Goal: Information Seeking & Learning: Learn about a topic

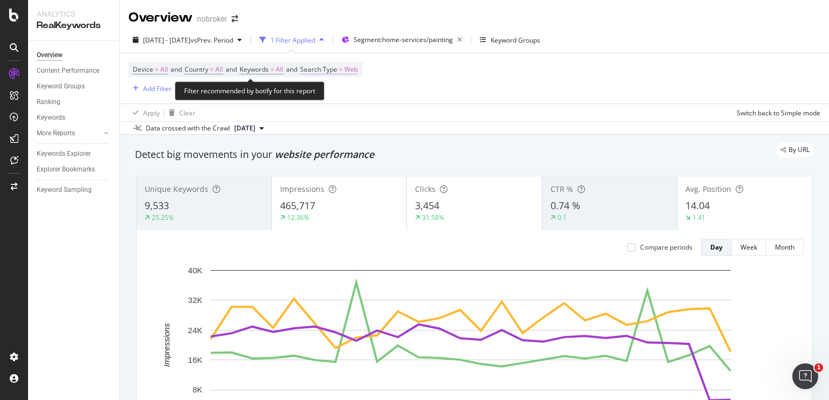
click at [358, 71] on span "Web" at bounding box center [350, 69] width 13 height 15
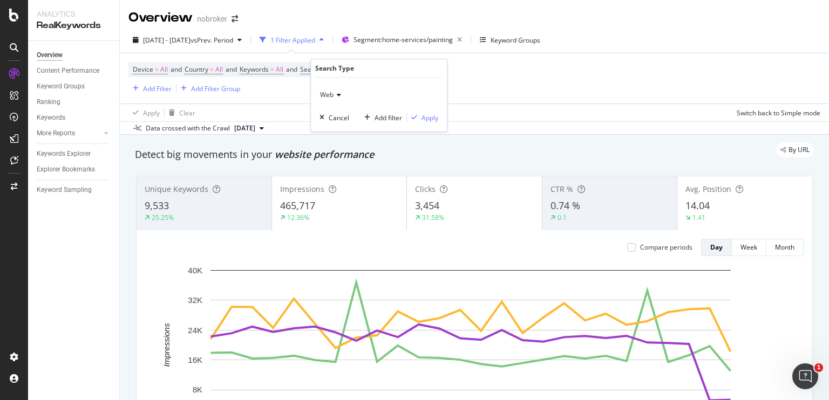
click at [338, 95] on icon at bounding box center [337, 95] width 8 height 6
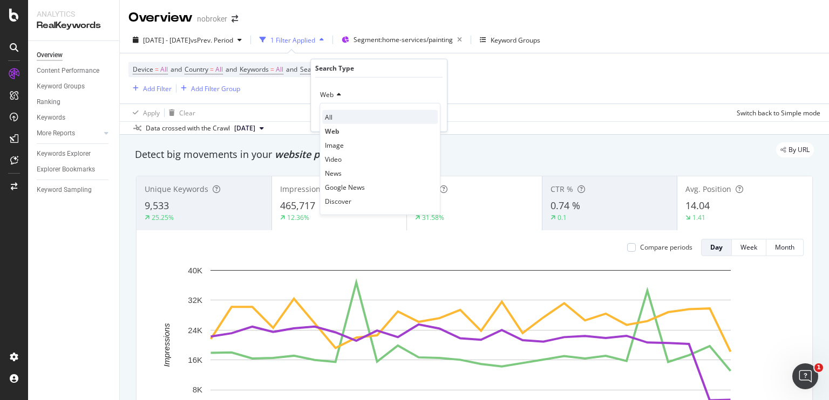
click at [330, 117] on span "All" at bounding box center [329, 116] width 8 height 9
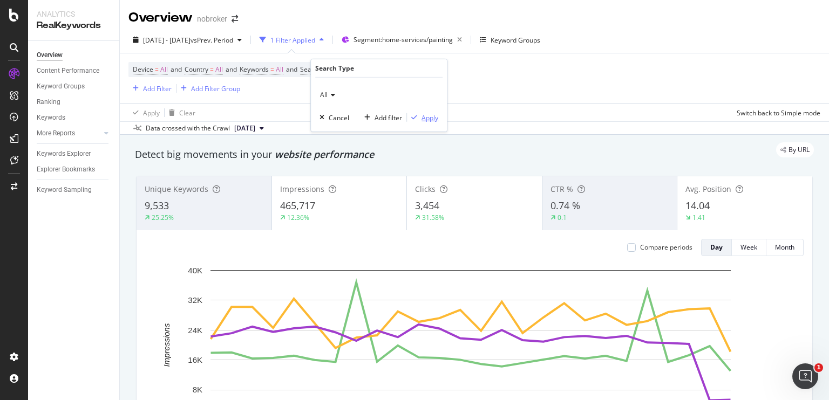
click at [426, 116] on div "Apply" at bounding box center [429, 117] width 17 height 9
click at [412, 39] on span "Segment: home-services/painting" at bounding box center [402, 39] width 99 height 9
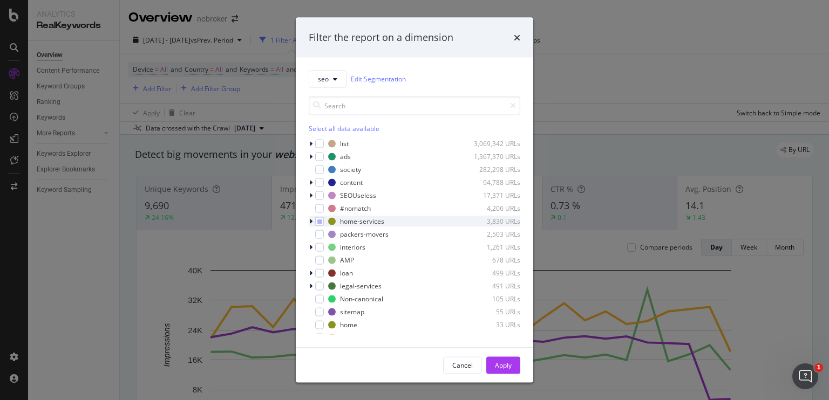
click at [311, 221] on icon "modal" at bounding box center [310, 221] width 3 height 6
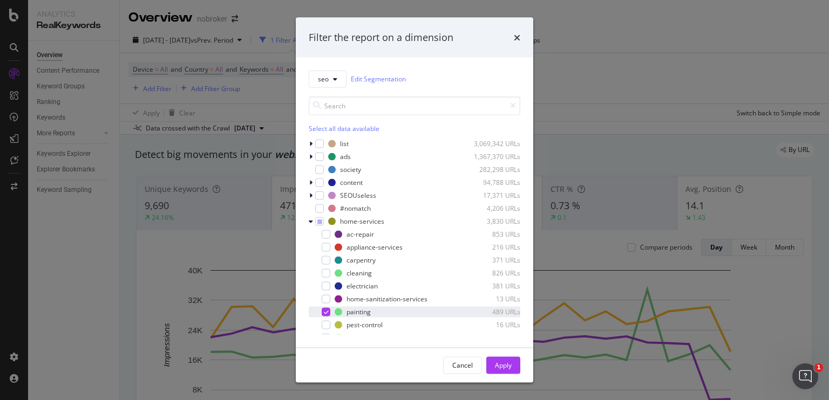
click at [323, 309] on div "modal" at bounding box center [325, 311] width 9 height 9
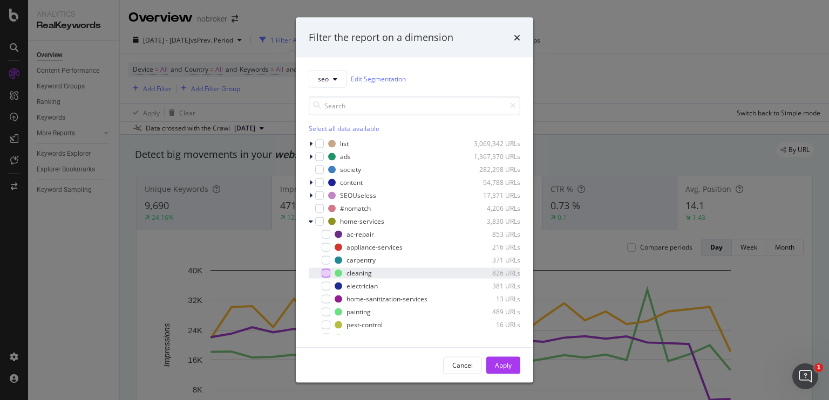
click at [329, 275] on div "modal" at bounding box center [325, 273] width 9 height 9
click at [497, 365] on div "Apply" at bounding box center [503, 365] width 17 height 9
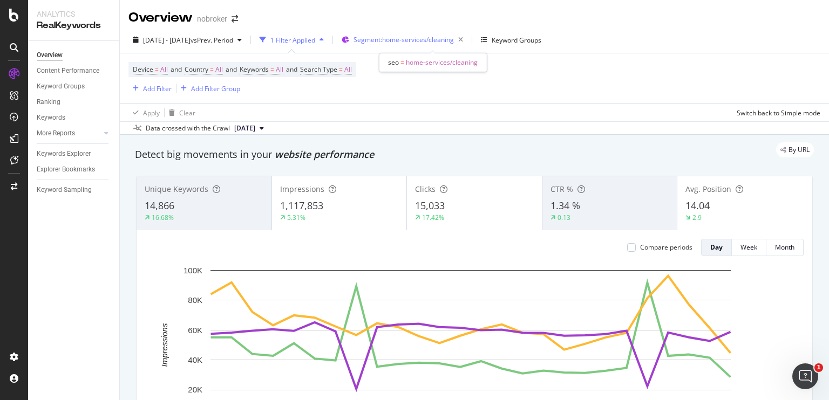
click at [421, 42] on span "Segment: home-services/cleaning" at bounding box center [403, 39] width 100 height 9
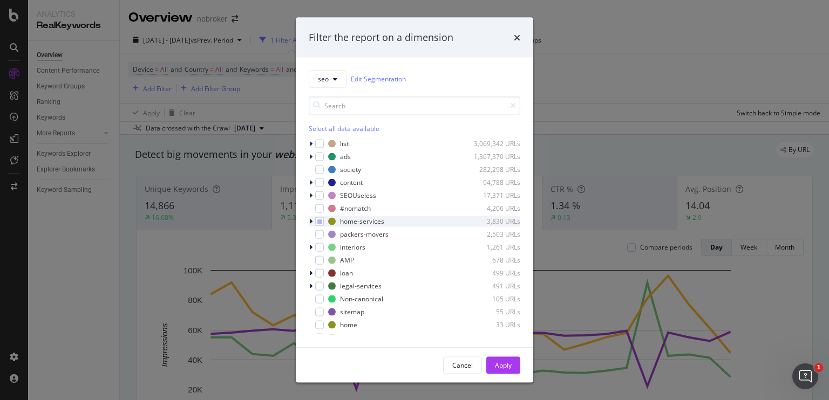
click at [310, 222] on icon "modal" at bounding box center [310, 221] width 3 height 6
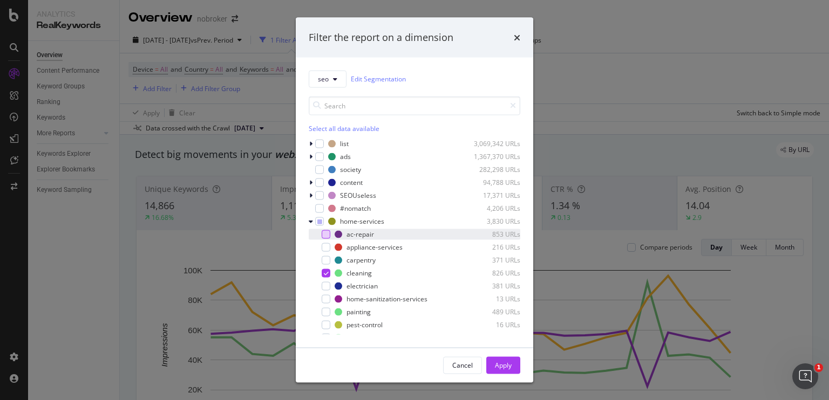
click at [323, 232] on div "modal" at bounding box center [325, 234] width 9 height 9
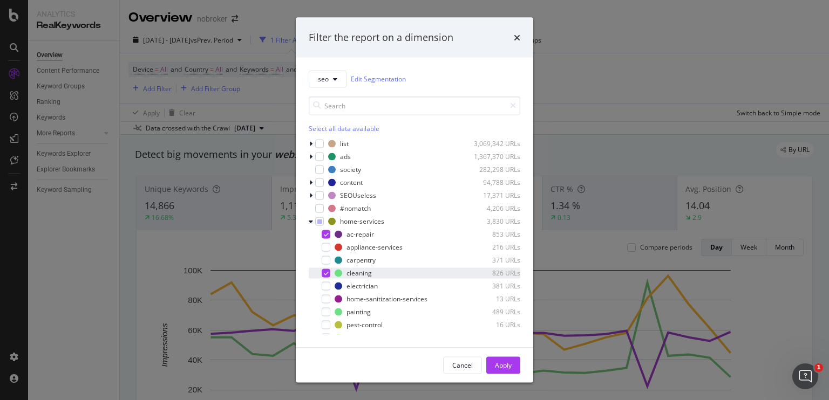
click at [322, 271] on div "modal" at bounding box center [325, 273] width 9 height 9
click at [491, 364] on button "Apply" at bounding box center [503, 365] width 34 height 17
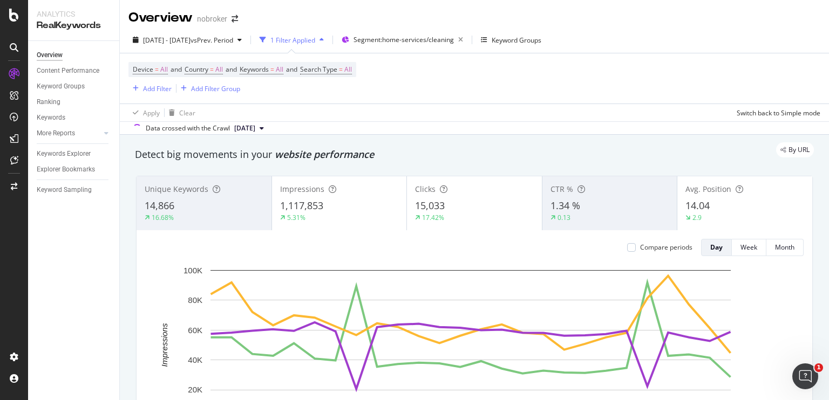
click at [427, 115] on div "Apply Clear Switch back to Simple mode" at bounding box center [474, 113] width 709 height 18
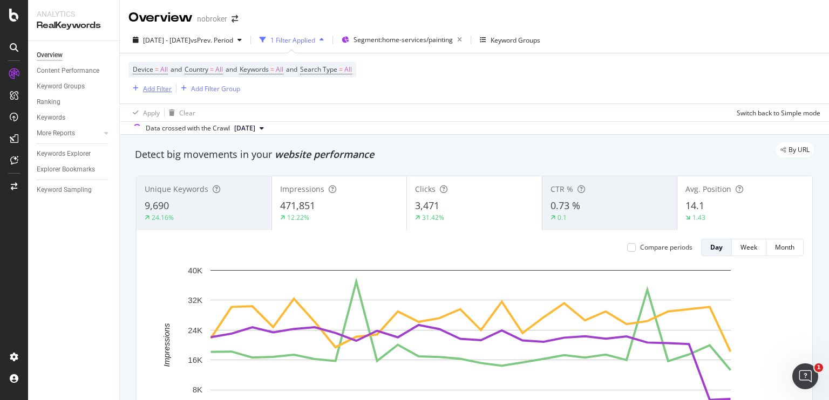
click at [159, 85] on div "Add Filter" at bounding box center [157, 88] width 29 height 9
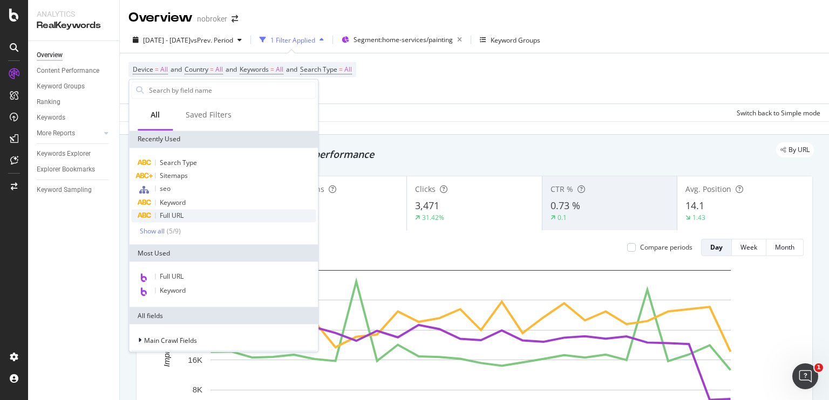
click at [193, 217] on div "Full URL" at bounding box center [223, 215] width 184 height 13
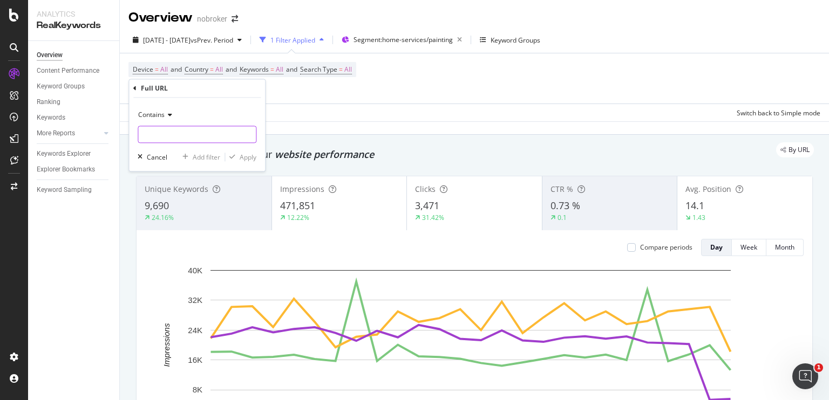
click at [179, 134] on input "text" at bounding box center [197, 134] width 118 height 17
type input "/painting-services-in"
click at [245, 154] on div "Apply" at bounding box center [247, 157] width 17 height 9
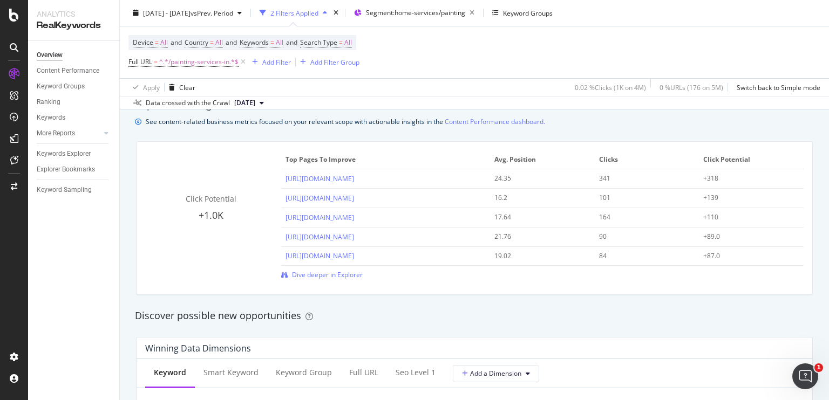
scroll to position [749, 0]
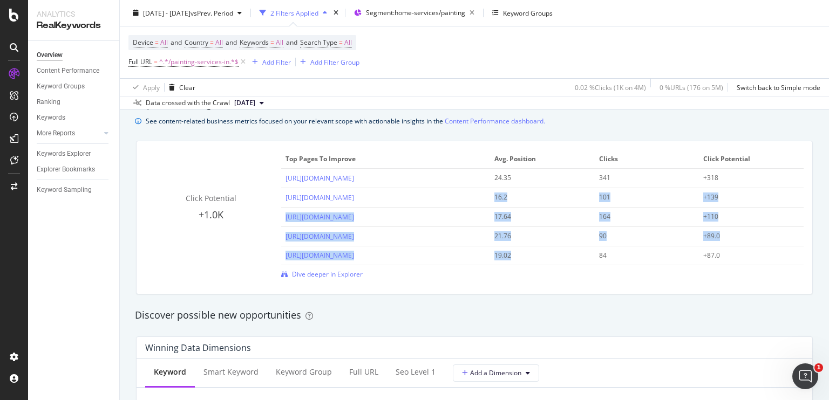
drag, startPoint x: 491, startPoint y: 199, endPoint x: 510, endPoint y: 254, distance: 58.2
click at [510, 254] on tbody "[URL][DOMAIN_NAME] 24.35 341 +318 [URL][DOMAIN_NAME] 16.2 101 +139 [URL][DOMAIN…" at bounding box center [542, 217] width 522 height 97
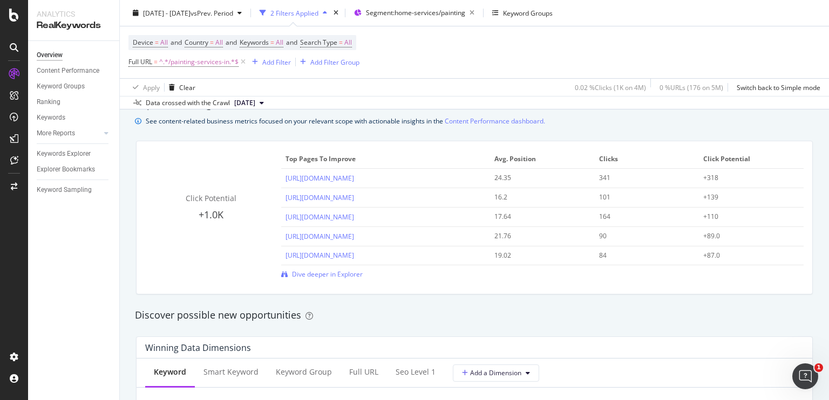
click at [828, 153] on div "Overview nobroker [DATE] - [DATE] vs Prev. Period 2 Filters Applied Segment: ho…" at bounding box center [474, 200] width 709 height 400
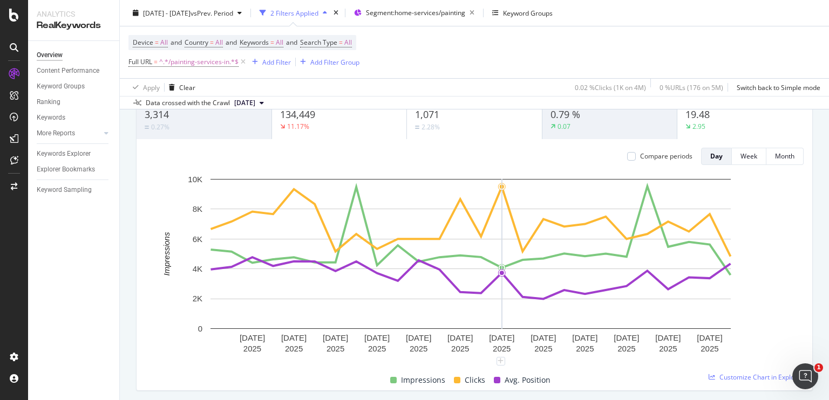
scroll to position [0, 0]
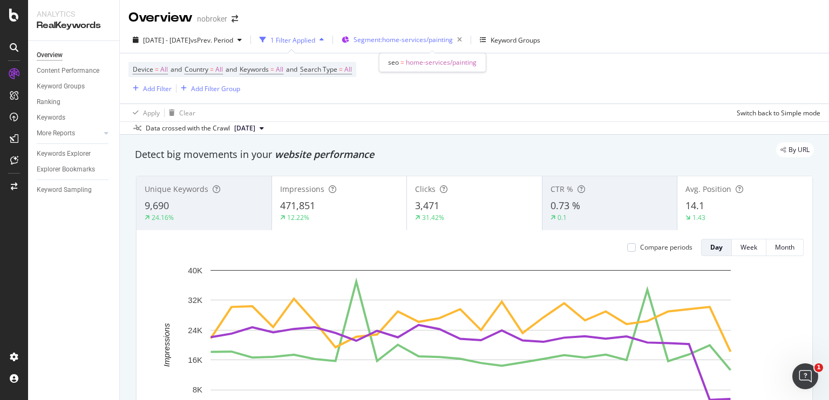
click at [413, 42] on span "Segment: home-services/painting" at bounding box center [402, 39] width 99 height 9
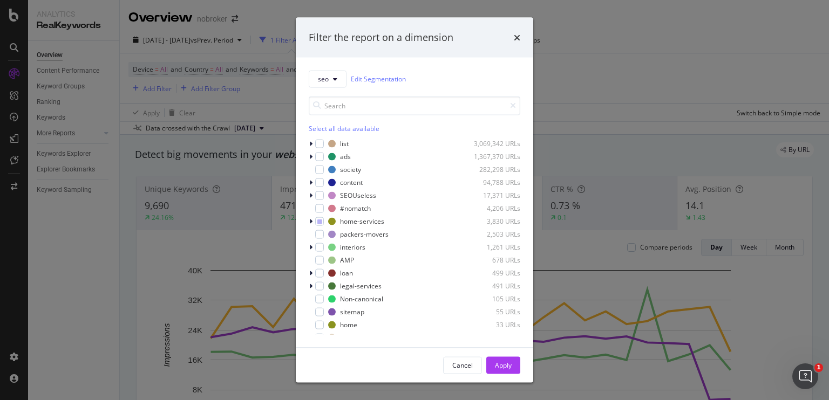
click at [432, 40] on div "Filter the report on a dimension" at bounding box center [381, 38] width 145 height 14
click at [313, 222] on div "modal" at bounding box center [312, 221] width 6 height 11
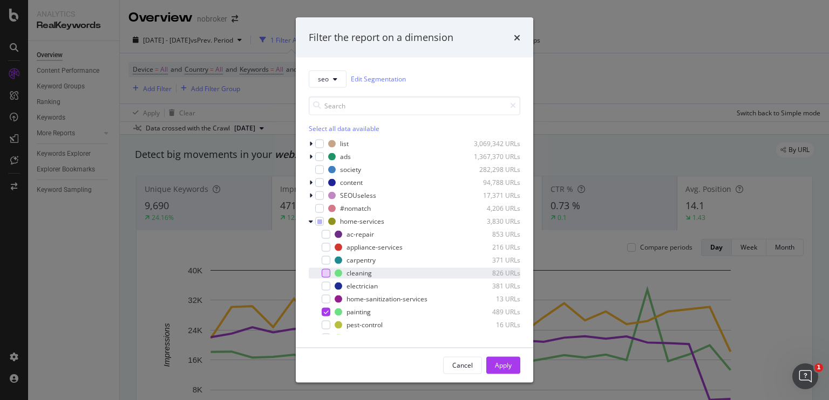
click at [324, 273] on div "modal" at bounding box center [325, 273] width 9 height 9
click at [328, 310] on div "modal" at bounding box center [325, 311] width 9 height 9
click at [495, 362] on div "Apply" at bounding box center [503, 365] width 17 height 9
